Goal: Task Accomplishment & Management: Complete application form

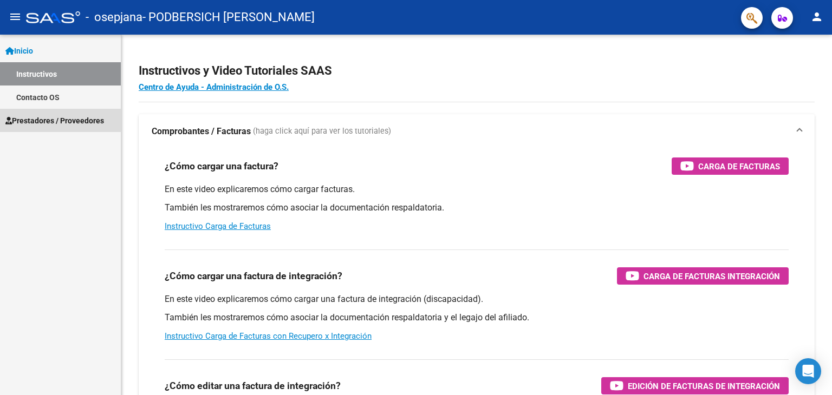
click at [52, 118] on span "Prestadores / Proveedores" at bounding box center [54, 121] width 99 height 12
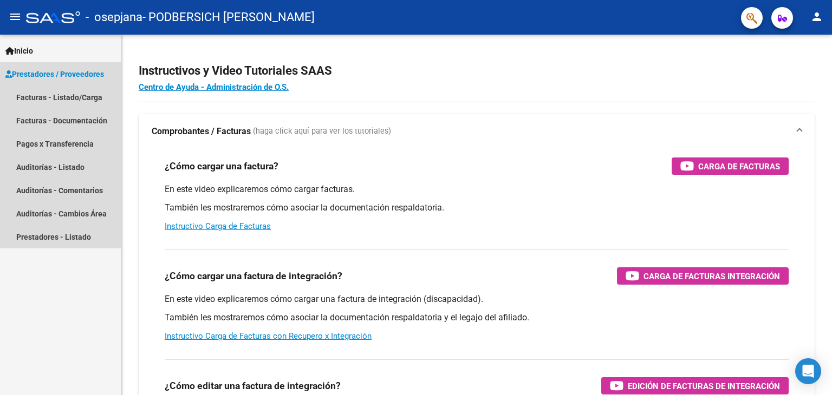
click at [72, 85] on link "Prestadores / Proveedores" at bounding box center [60, 73] width 121 height 23
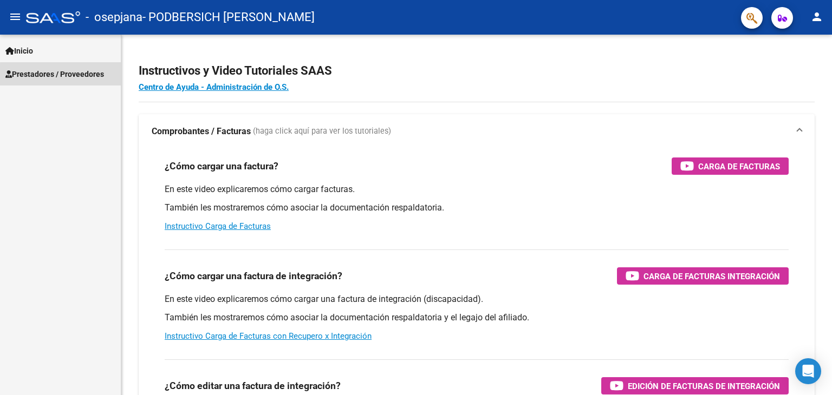
click at [74, 75] on span "Prestadores / Proveedores" at bounding box center [54, 74] width 99 height 12
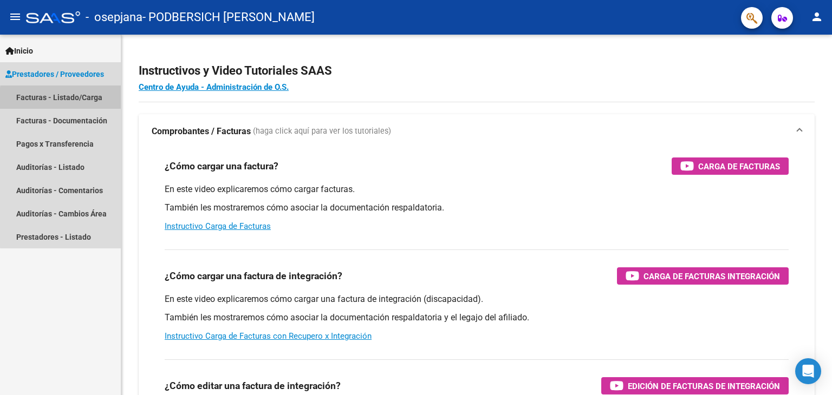
click at [67, 99] on link "Facturas - Listado/Carga" at bounding box center [60, 97] width 121 height 23
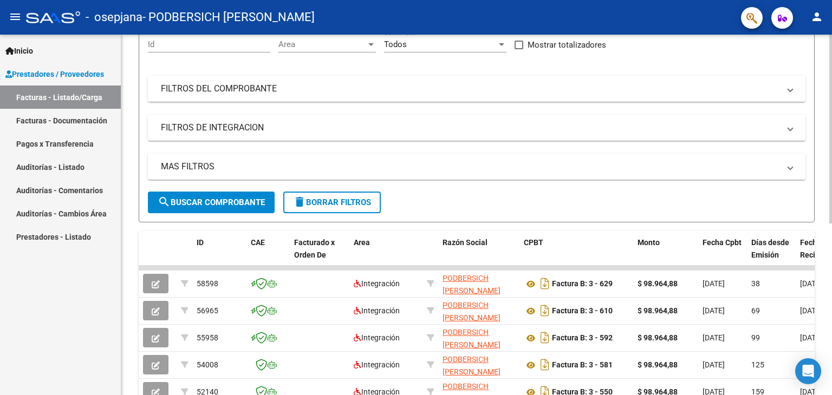
scroll to position [110, 0]
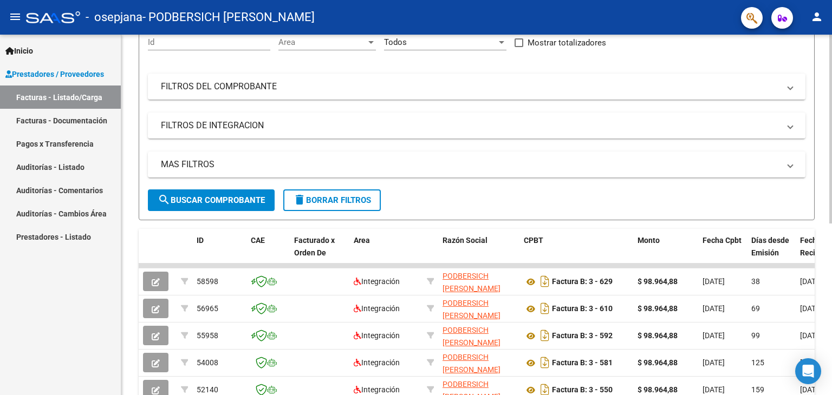
click at [831, 242] on div at bounding box center [830, 188] width 3 height 189
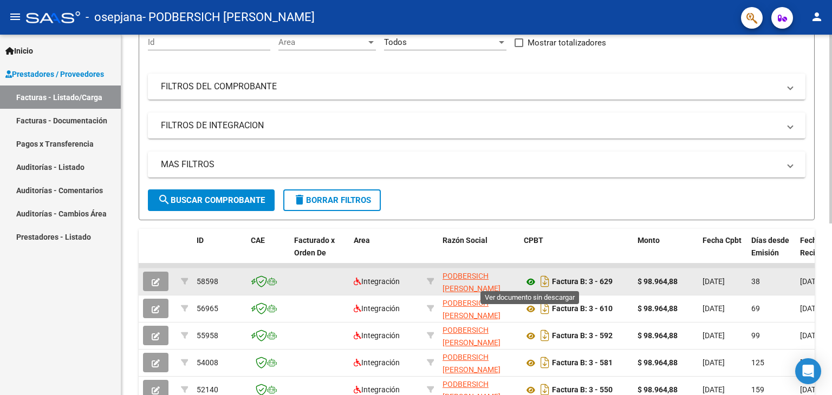
click at [531, 281] on icon at bounding box center [531, 282] width 14 height 13
click at [542, 282] on icon "Descargar documento" at bounding box center [545, 281] width 14 height 17
click at [150, 278] on button "button" at bounding box center [155, 281] width 25 height 19
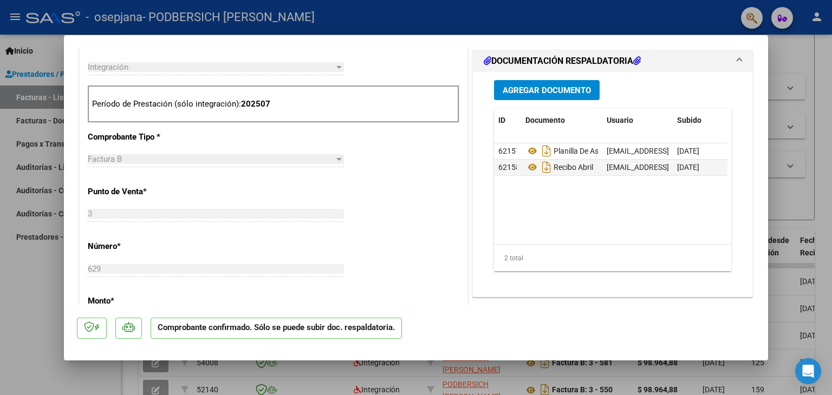
scroll to position [400, 0]
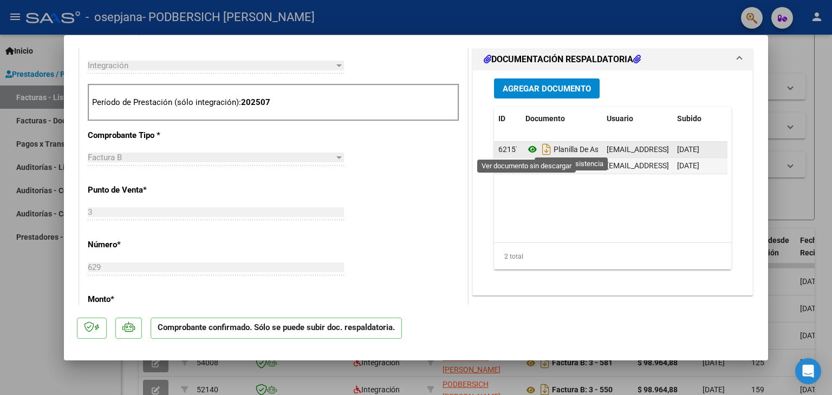
click at [529, 147] on icon at bounding box center [532, 149] width 14 height 13
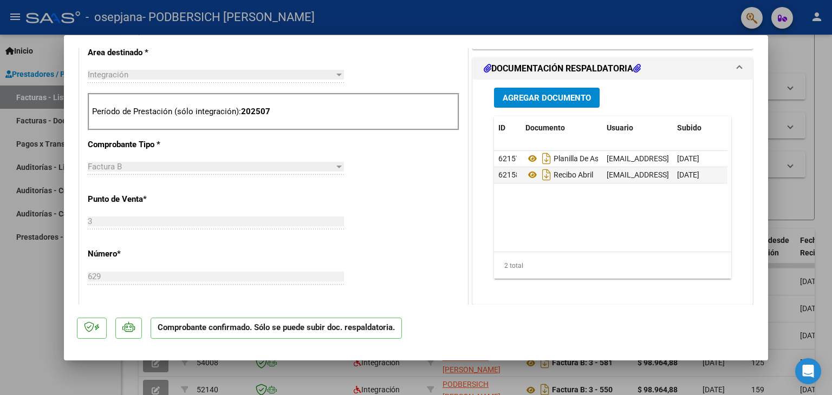
scroll to position [392, 0]
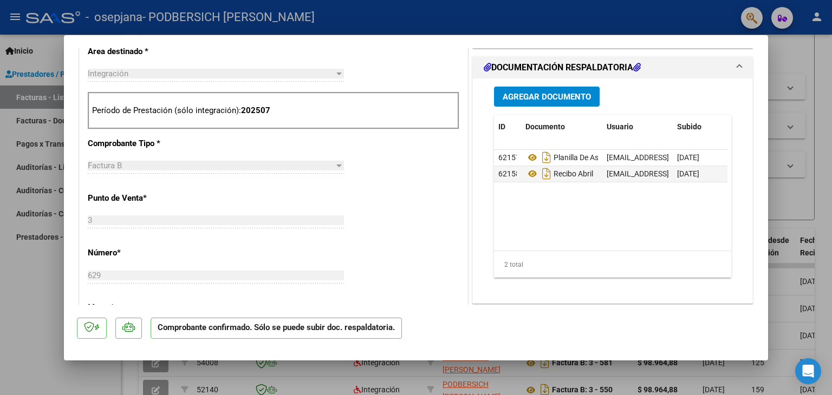
click at [16, 303] on div at bounding box center [416, 197] width 832 height 395
type input "$ 0,00"
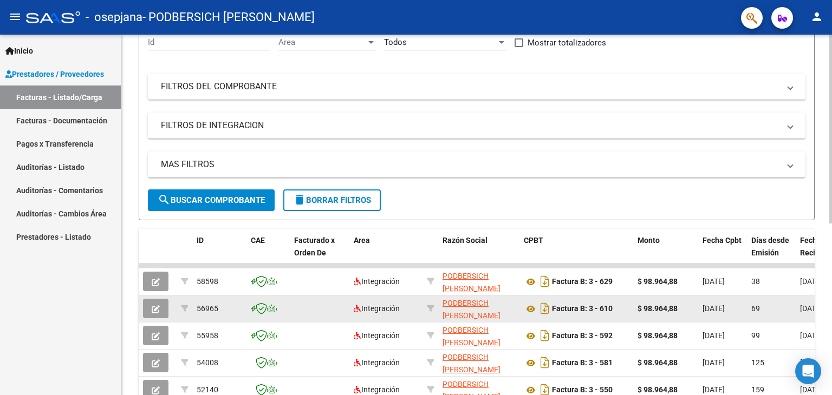
click at [156, 307] on icon "button" at bounding box center [156, 309] width 8 height 8
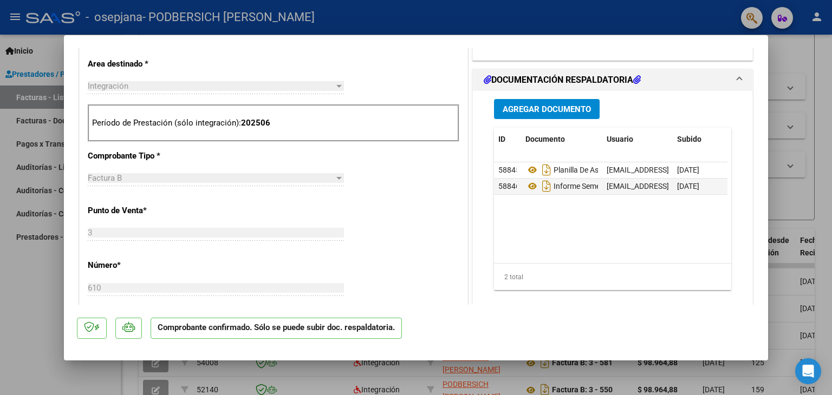
scroll to position [389, 0]
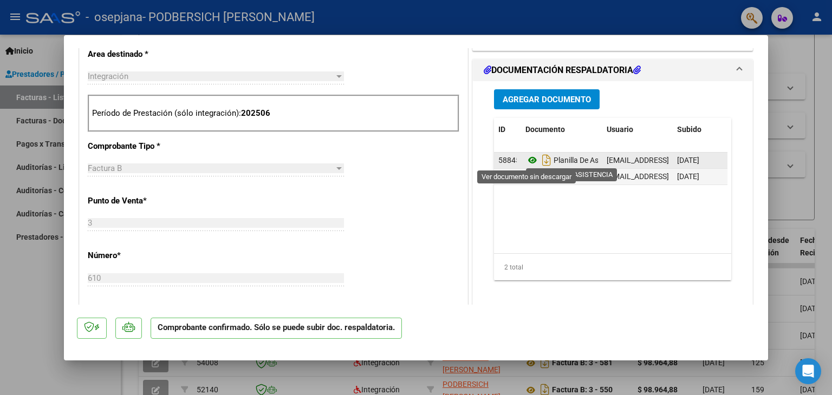
click at [527, 163] on icon at bounding box center [532, 160] width 14 height 13
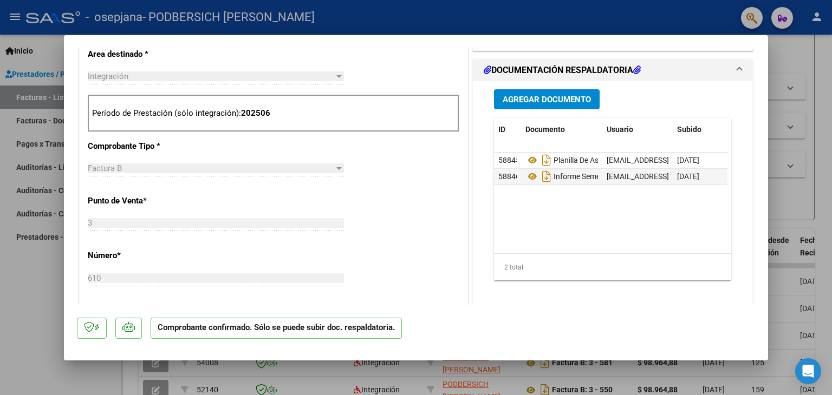
click at [9, 289] on div at bounding box center [416, 197] width 832 height 395
type input "$ 0,00"
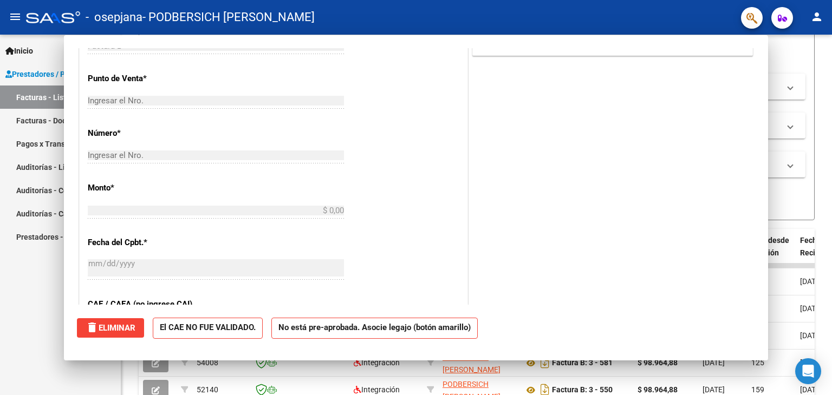
scroll to position [0, 0]
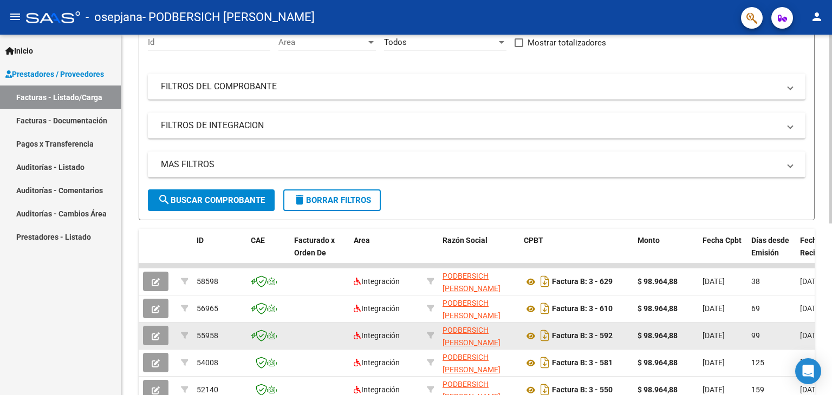
click at [141, 334] on datatable-body-cell at bounding box center [158, 336] width 38 height 27
click at [156, 336] on icon "button" at bounding box center [156, 337] width 8 height 8
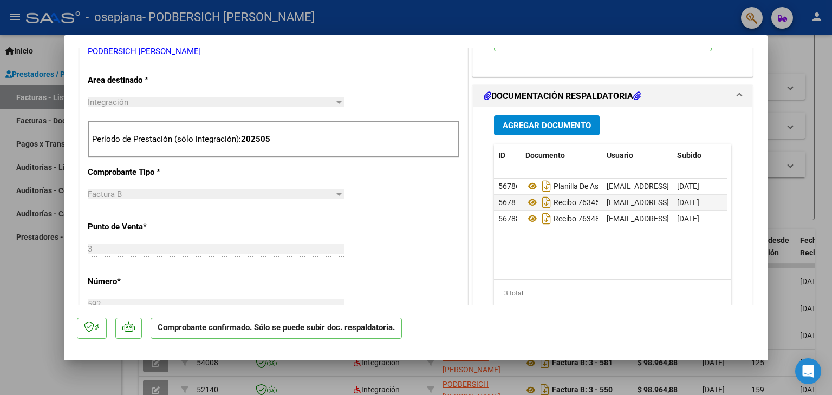
scroll to position [360, 0]
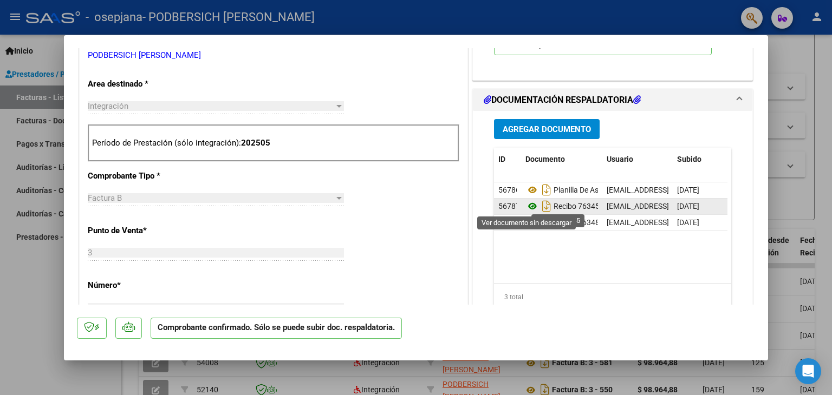
click at [531, 209] on icon at bounding box center [532, 206] width 14 height 13
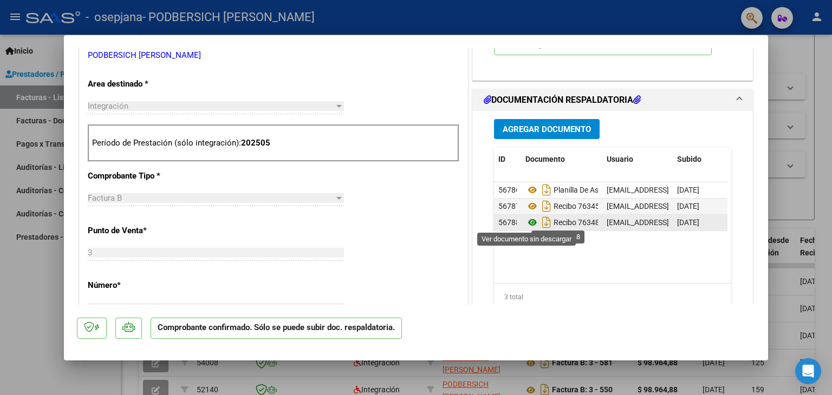
click at [525, 222] on icon at bounding box center [532, 222] width 14 height 13
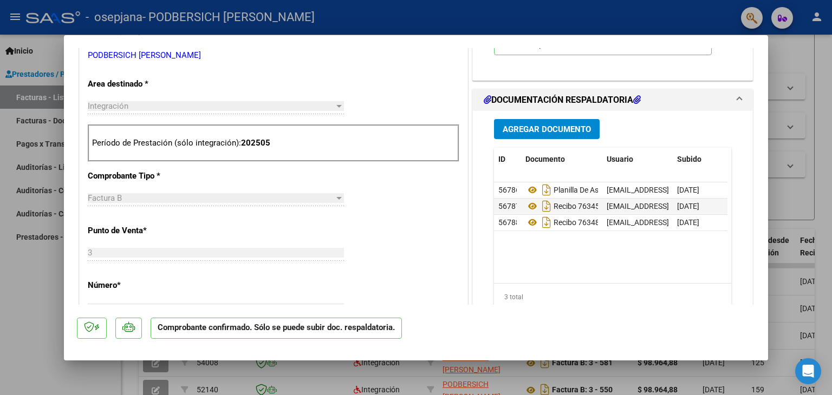
click at [30, 272] on div at bounding box center [416, 197] width 832 height 395
type input "$ 0,00"
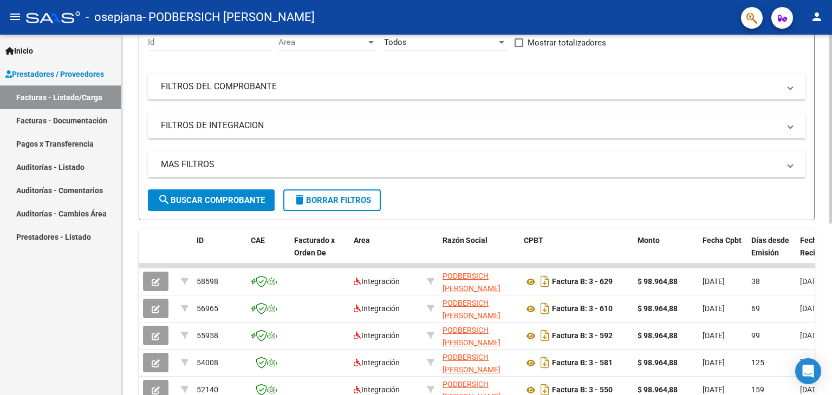
scroll to position [0, 0]
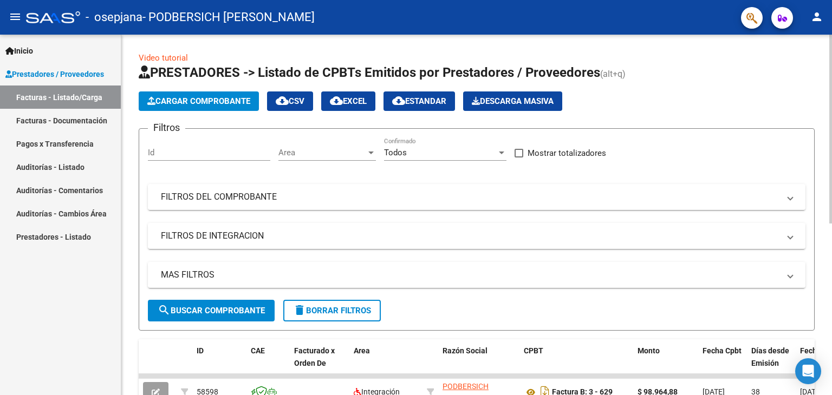
click at [831, 71] on div at bounding box center [830, 129] width 3 height 189
click at [233, 102] on span "Cargar Comprobante" at bounding box center [198, 101] width 103 height 10
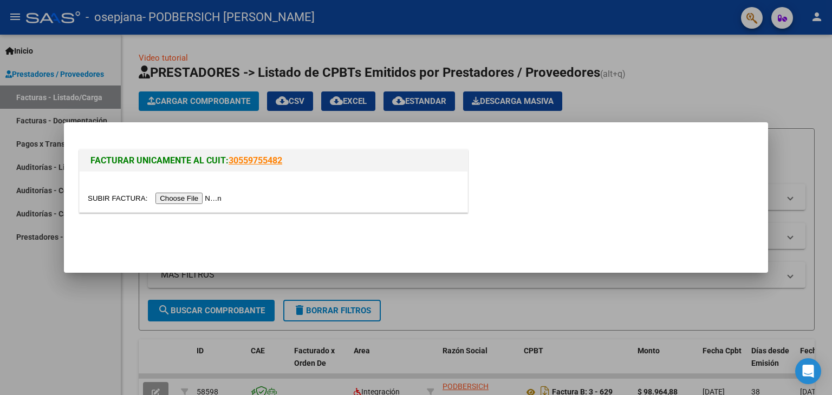
click at [205, 195] on input "file" at bounding box center [156, 198] width 137 height 11
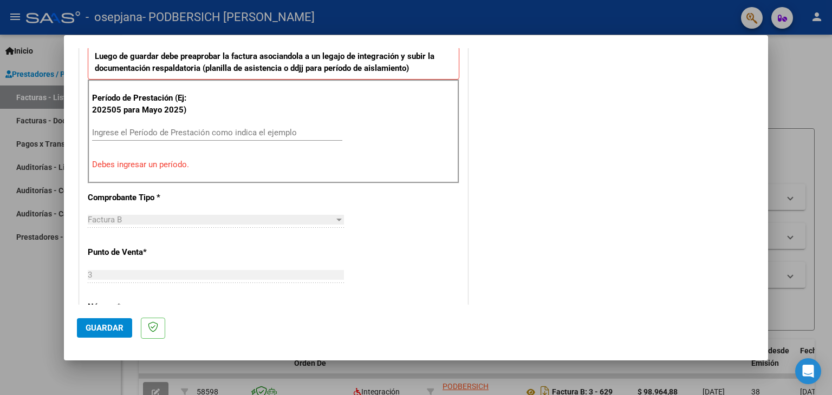
scroll to position [299, 0]
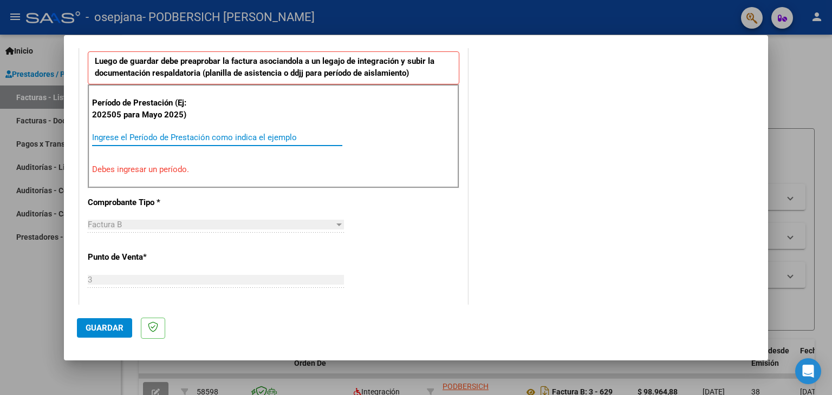
click at [226, 140] on input "Ingrese el Período de Prestación como indica el ejemplo" at bounding box center [217, 138] width 250 height 10
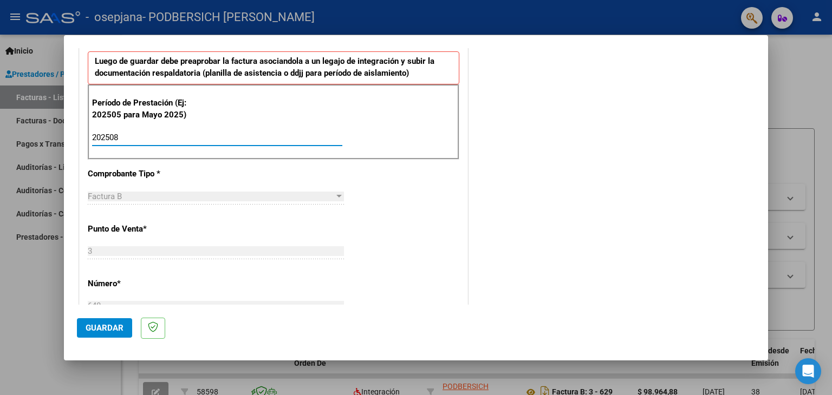
type input "202508"
click at [93, 336] on button "Guardar" at bounding box center [104, 327] width 55 height 19
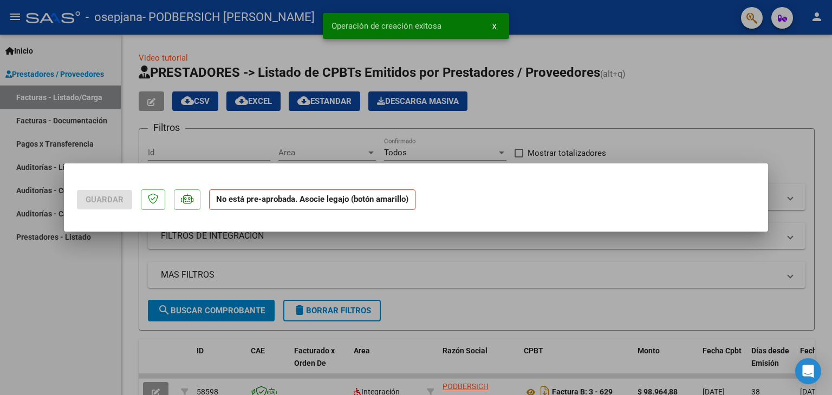
scroll to position [0, 0]
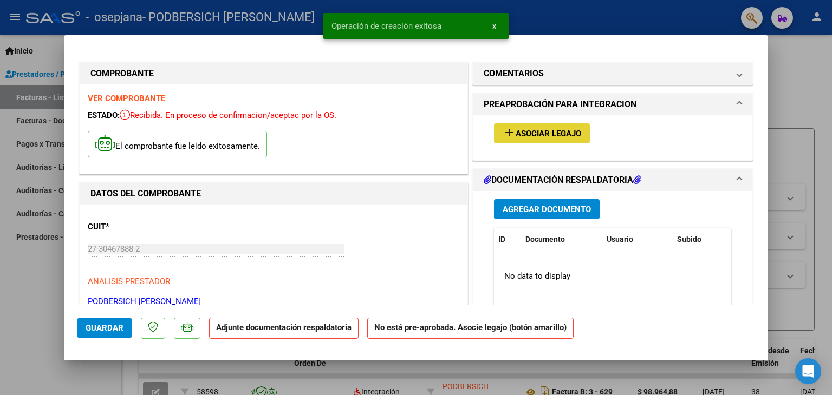
click at [503, 135] on mat-icon "add" at bounding box center [509, 132] width 13 height 13
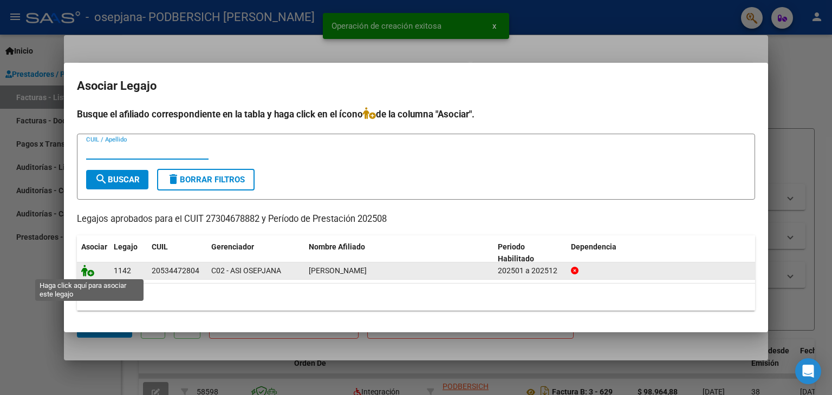
click at [90, 273] on icon at bounding box center [87, 271] width 13 height 12
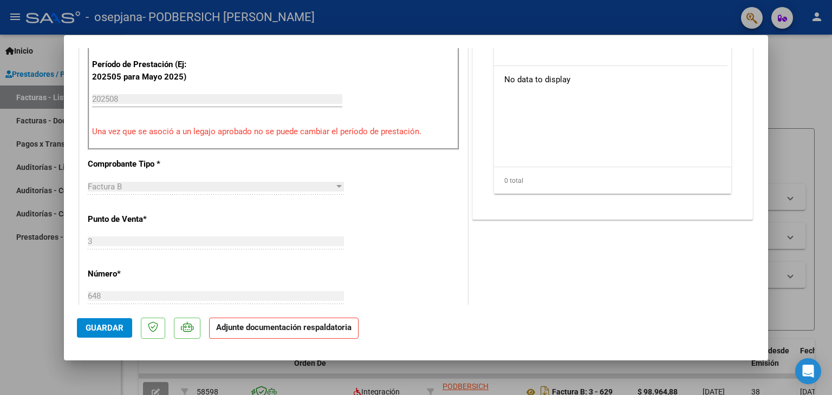
scroll to position [329, 0]
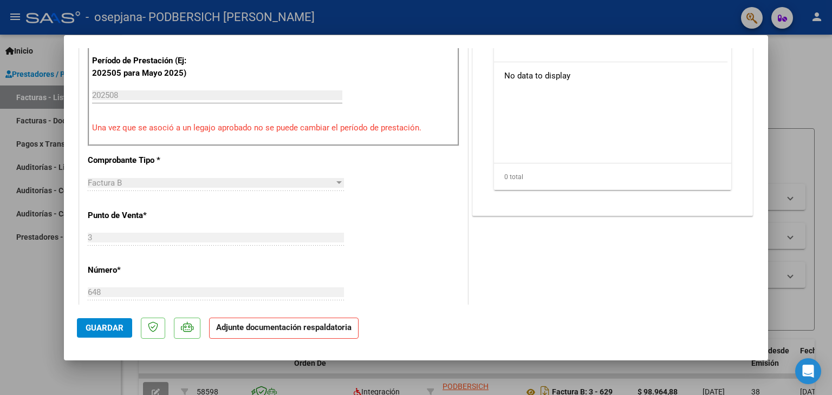
click at [751, 186] on mat-dialog-content "COMPROBANTE VER COMPROBANTE ESTADO: Recibida. En proceso de confirmacion/acepta…" at bounding box center [416, 176] width 704 height 257
drag, startPoint x: 751, startPoint y: 186, endPoint x: 763, endPoint y: 189, distance: 11.7
click at [763, 189] on mat-dialog-content "COMPROBANTE VER COMPROBANTE ESTADO: Recibida. En proceso de confirmacion/acepta…" at bounding box center [416, 176] width 704 height 257
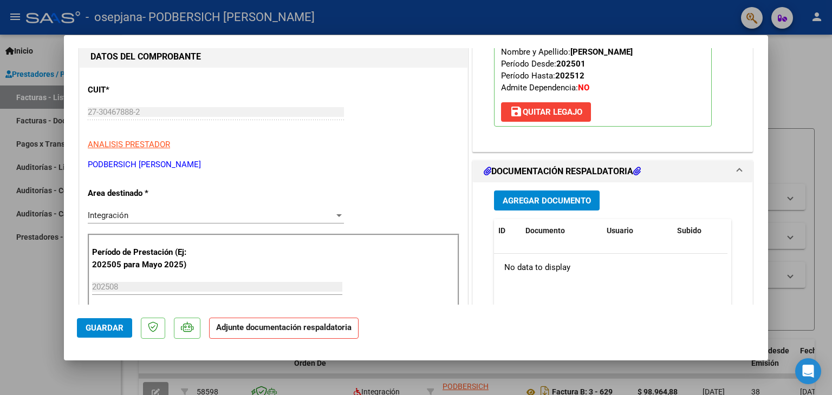
scroll to position [130, 0]
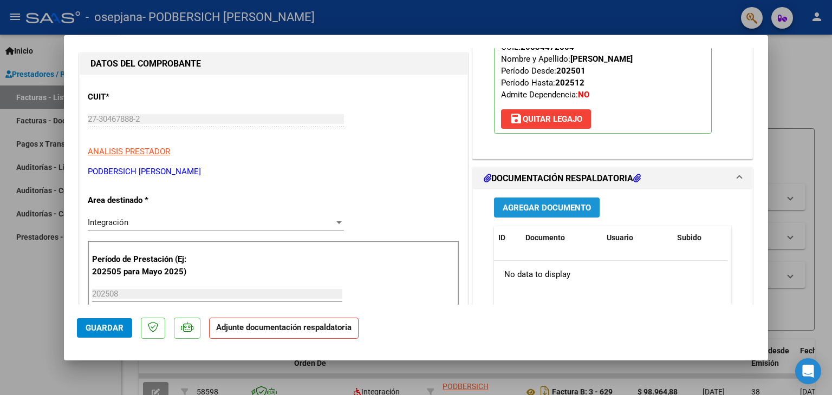
click at [513, 210] on span "Agregar Documento" at bounding box center [547, 208] width 88 height 10
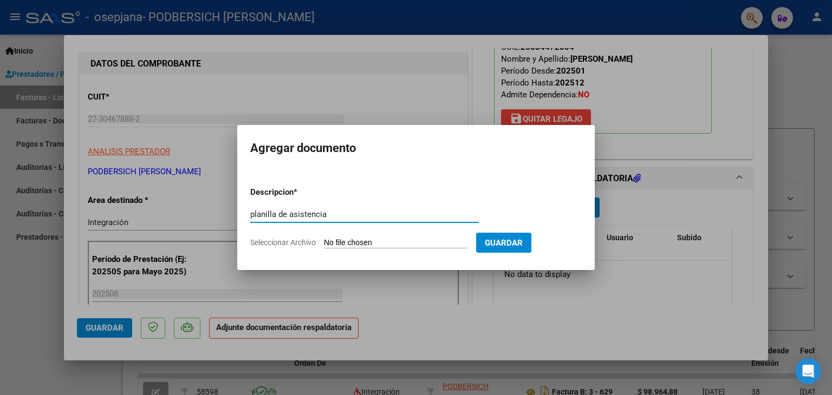
type input "planilla de asistencia"
click at [357, 241] on input "Seleccionar Archivo" at bounding box center [396, 243] width 144 height 10
type input "C:\fakepath\[PERSON_NAME] celes (1).pdf"
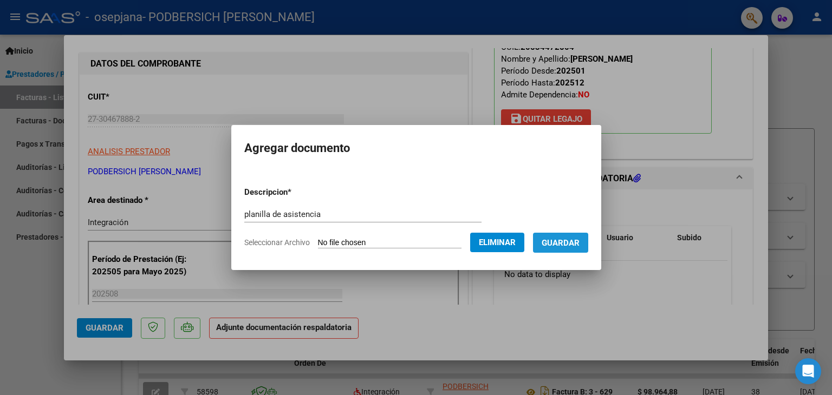
click at [567, 251] on button "Guardar" at bounding box center [560, 243] width 55 height 20
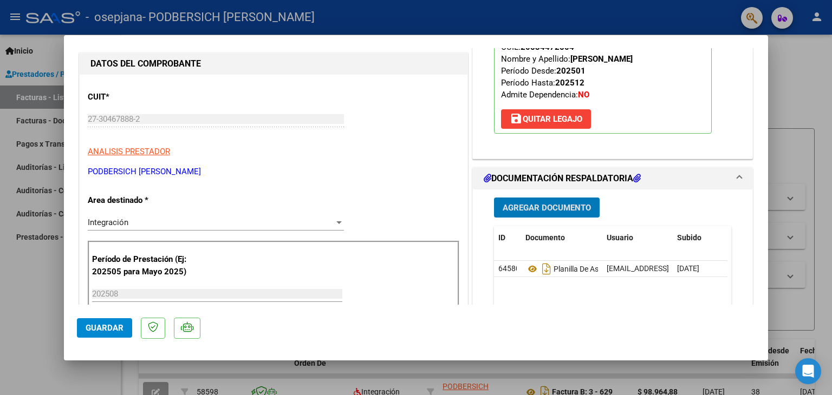
click at [519, 206] on span "Agregar Documento" at bounding box center [547, 208] width 88 height 10
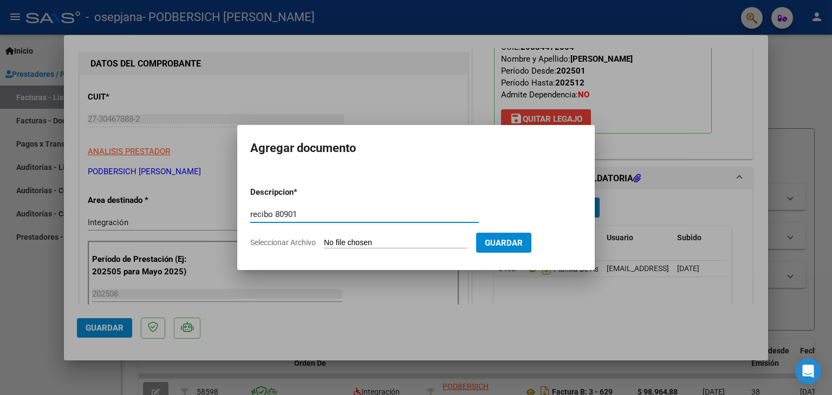
type input "recibo 80901"
click at [388, 244] on input "Seleccionar Archivo" at bounding box center [396, 243] width 144 height 10
type input "C:\fakepath\[DATE] 18.41.59 (1).pdf"
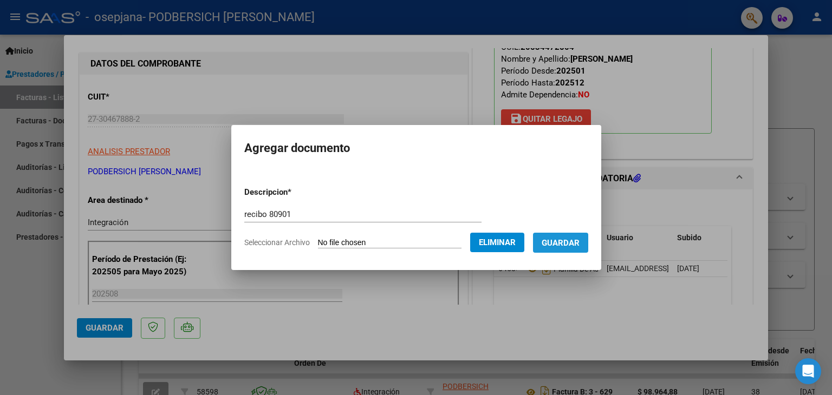
click at [565, 248] on span "Guardar" at bounding box center [561, 243] width 38 height 10
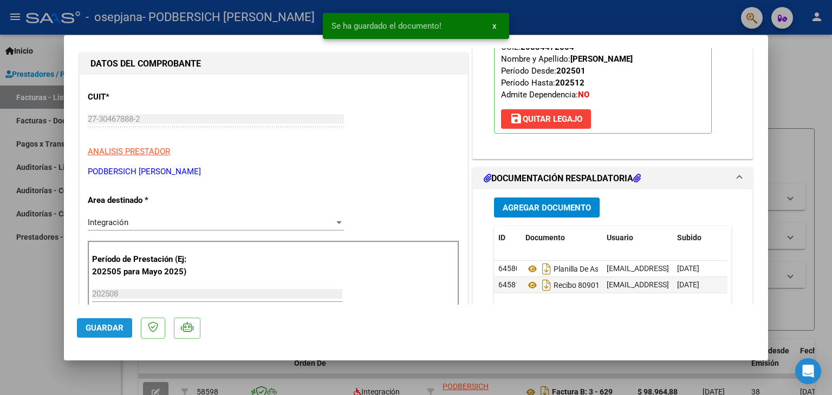
click at [104, 337] on button "Guardar" at bounding box center [104, 327] width 55 height 19
click at [12, 329] on div at bounding box center [416, 197] width 832 height 395
type input "$ 0,00"
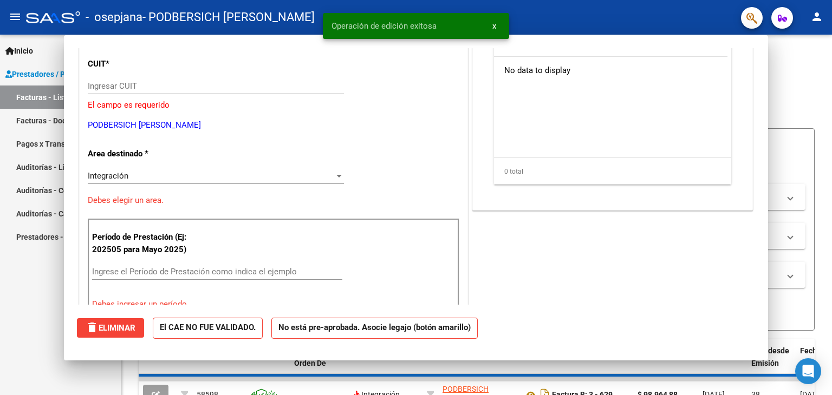
scroll to position [96, 0]
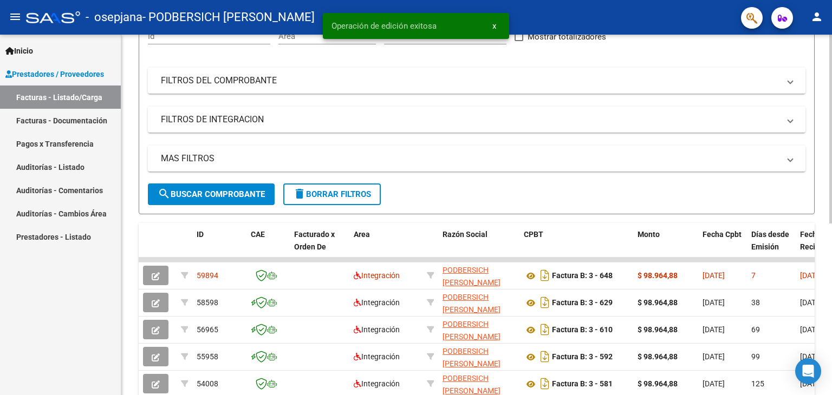
click at [831, 236] on div at bounding box center [830, 191] width 3 height 189
